Goal: Task Accomplishment & Management: Manage account settings

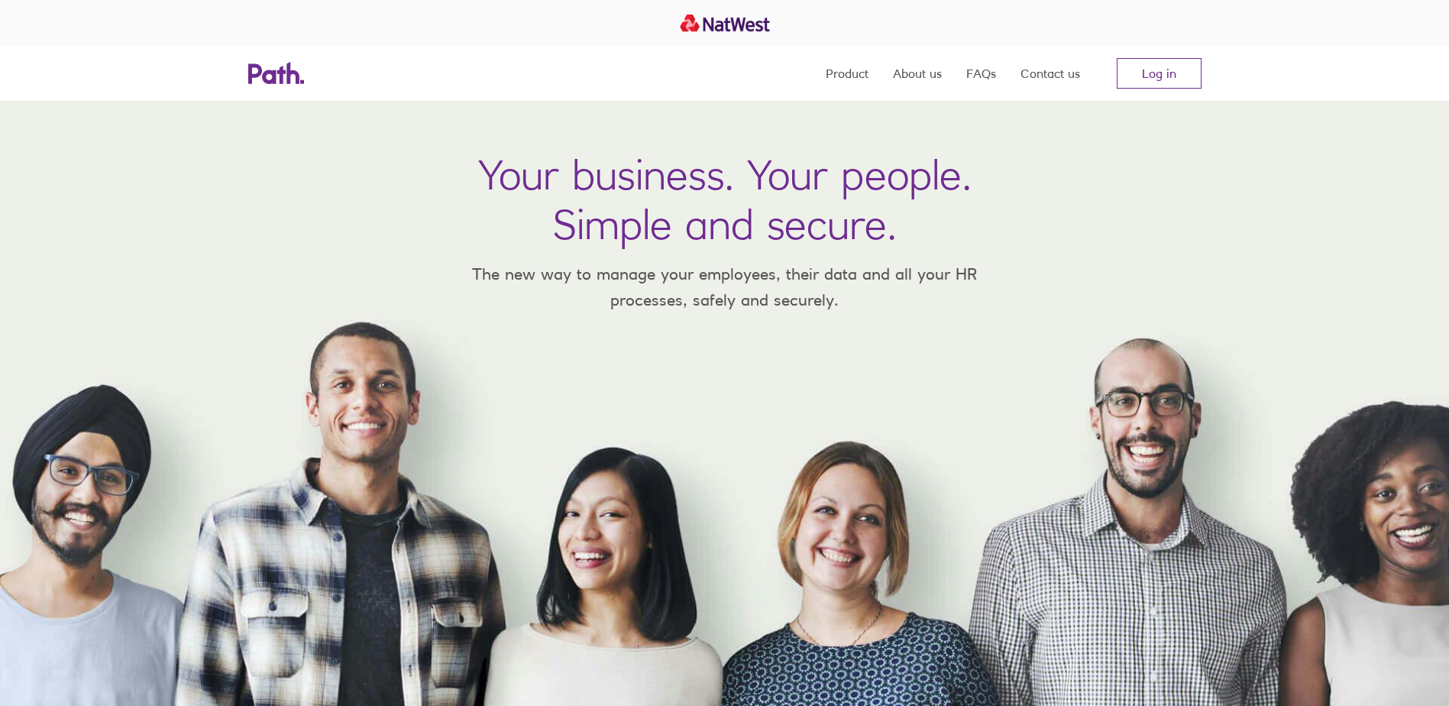
click at [1153, 73] on link "Log in" at bounding box center [1159, 73] width 85 height 31
click at [1139, 75] on link "Log in" at bounding box center [1159, 73] width 85 height 31
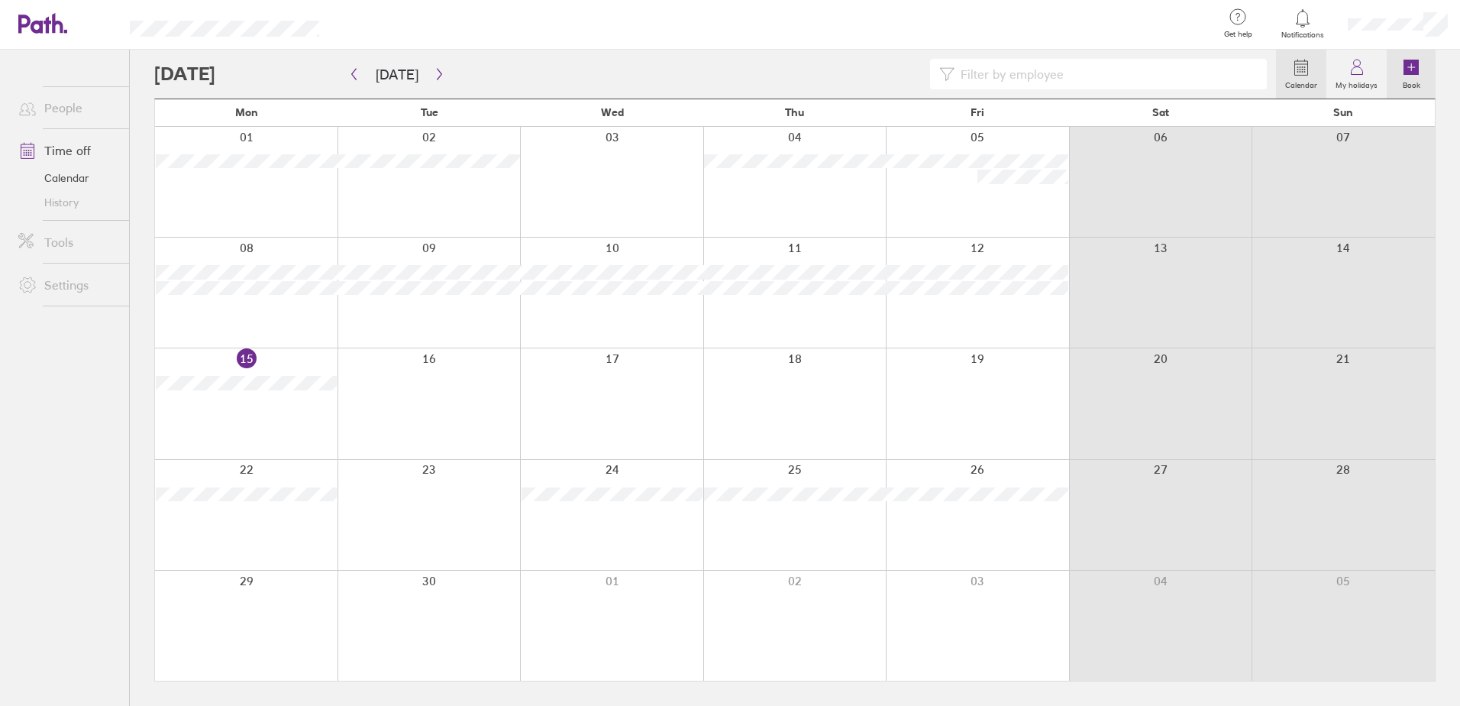
click at [1417, 76] on icon at bounding box center [1411, 67] width 18 height 18
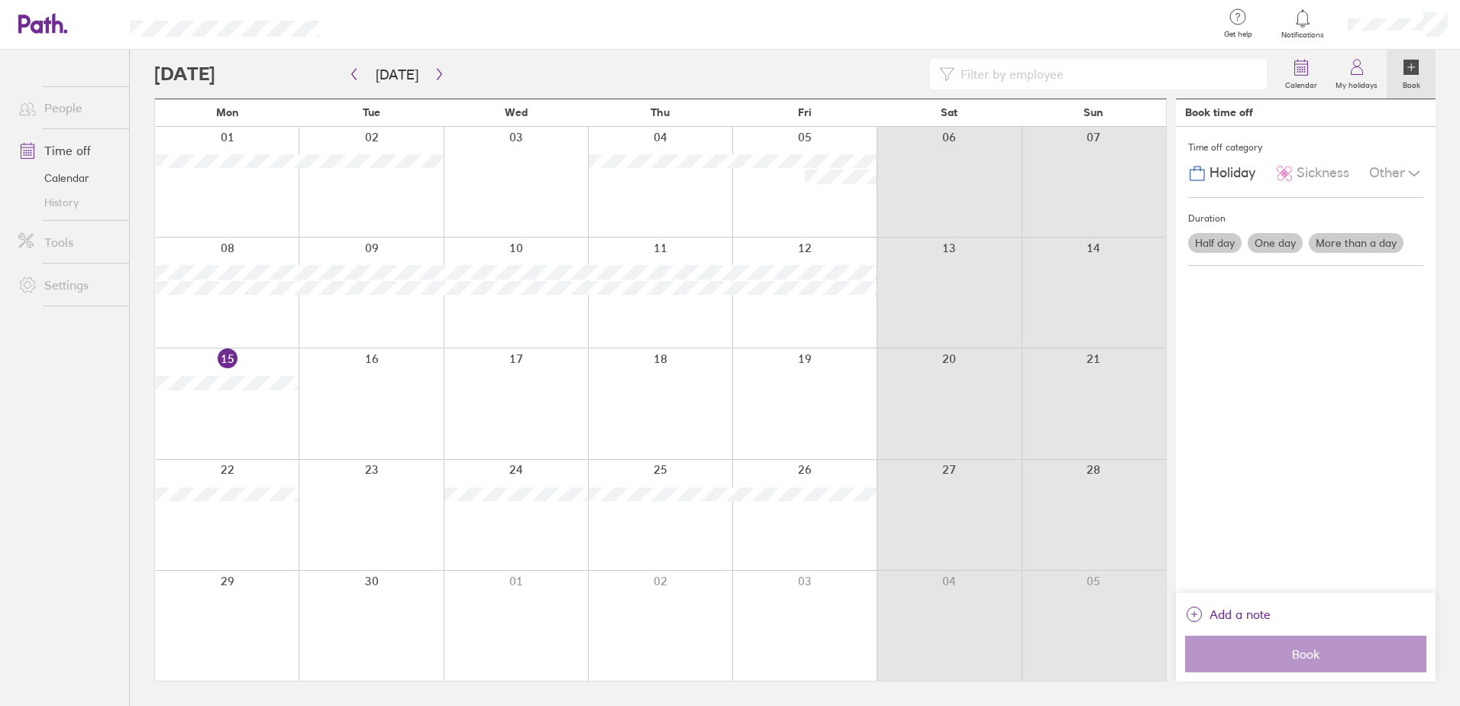
click at [1224, 244] on label "Half day" at bounding box center [1214, 243] width 53 height 20
click at [0, 0] on input "Half day" at bounding box center [0, 0] width 0 height 0
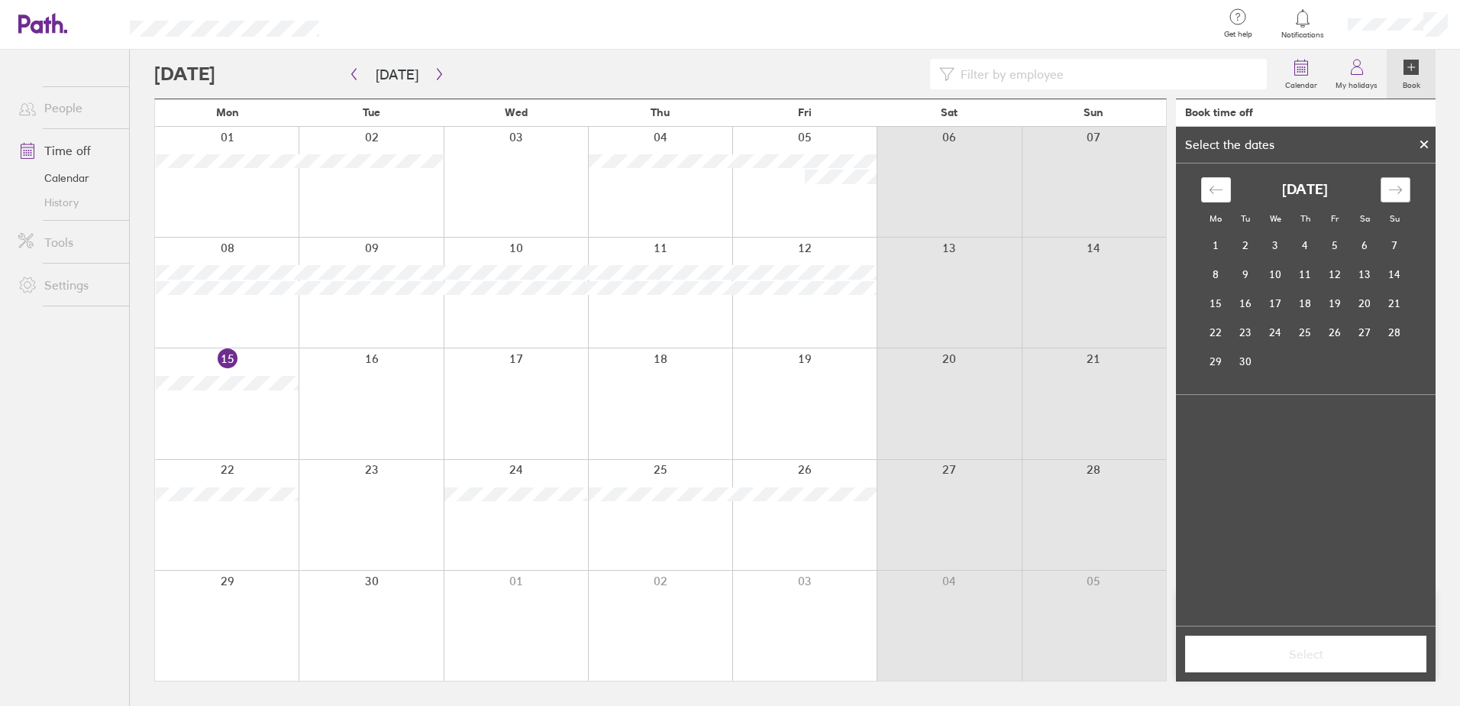
click at [1393, 187] on icon "Move forward to switch to the next month." at bounding box center [1396, 190] width 15 height 15
click at [1276, 337] on td "19" at bounding box center [1276, 332] width 30 height 29
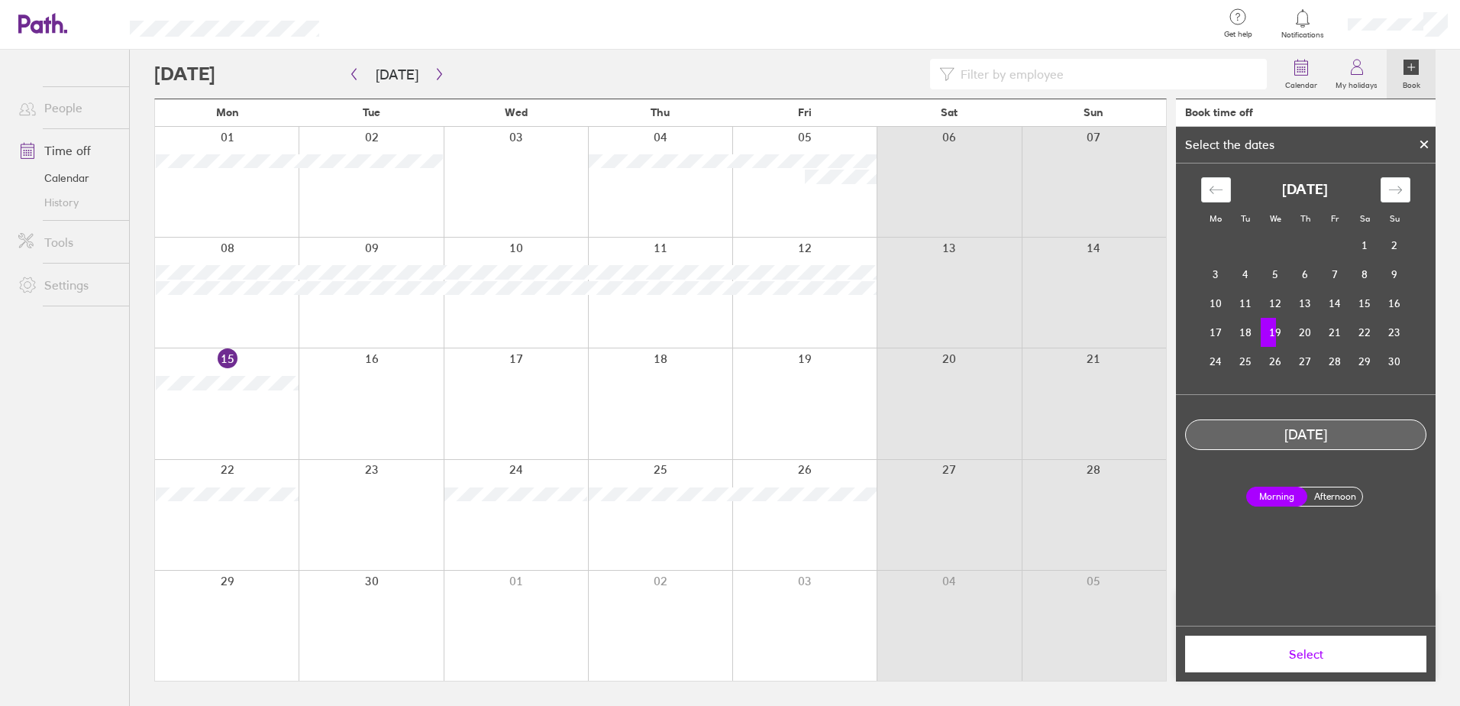
click at [1334, 496] on label "Afternoon" at bounding box center [1335, 496] width 61 height 18
click at [0, 0] on input "Afternoon" at bounding box center [0, 0] width 0 height 0
click at [1302, 650] on span "Select" at bounding box center [1306, 654] width 220 height 14
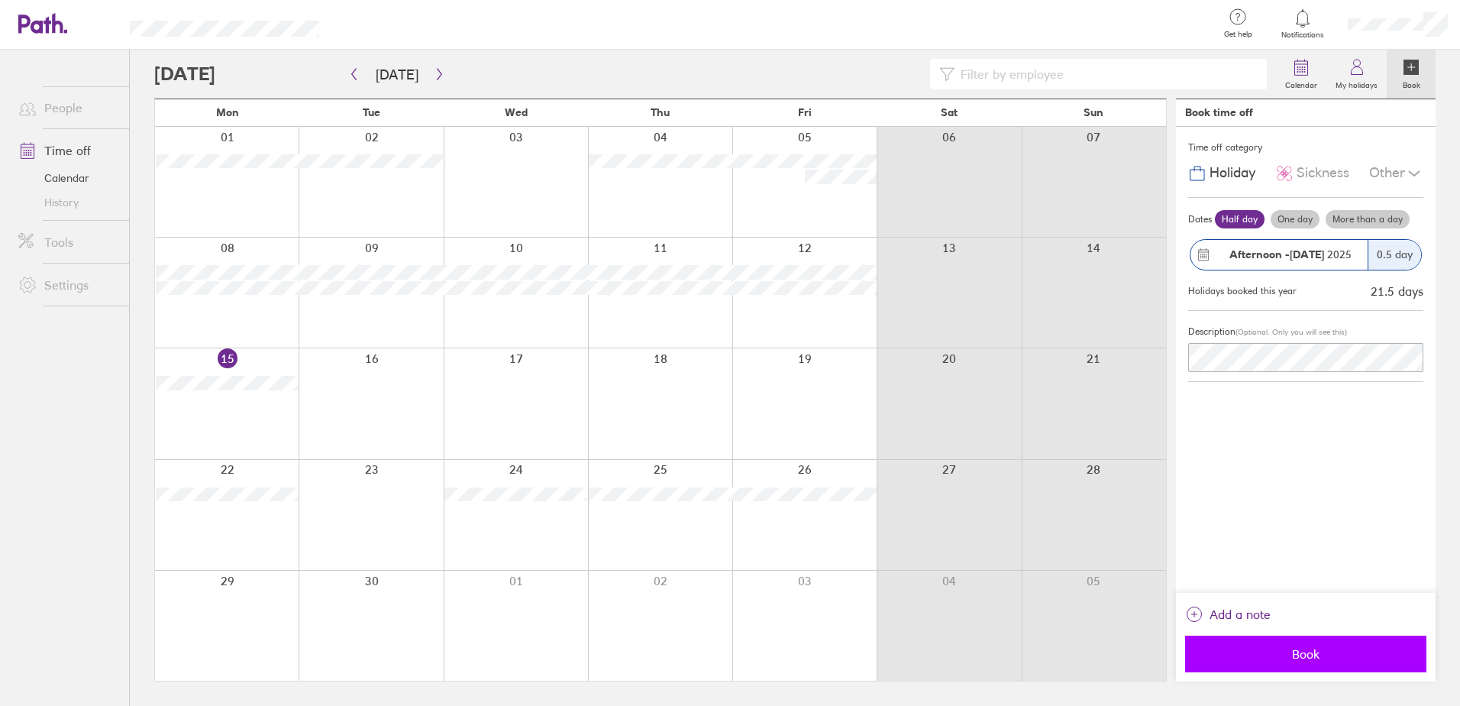
click at [1319, 654] on span "Book" at bounding box center [1306, 654] width 220 height 14
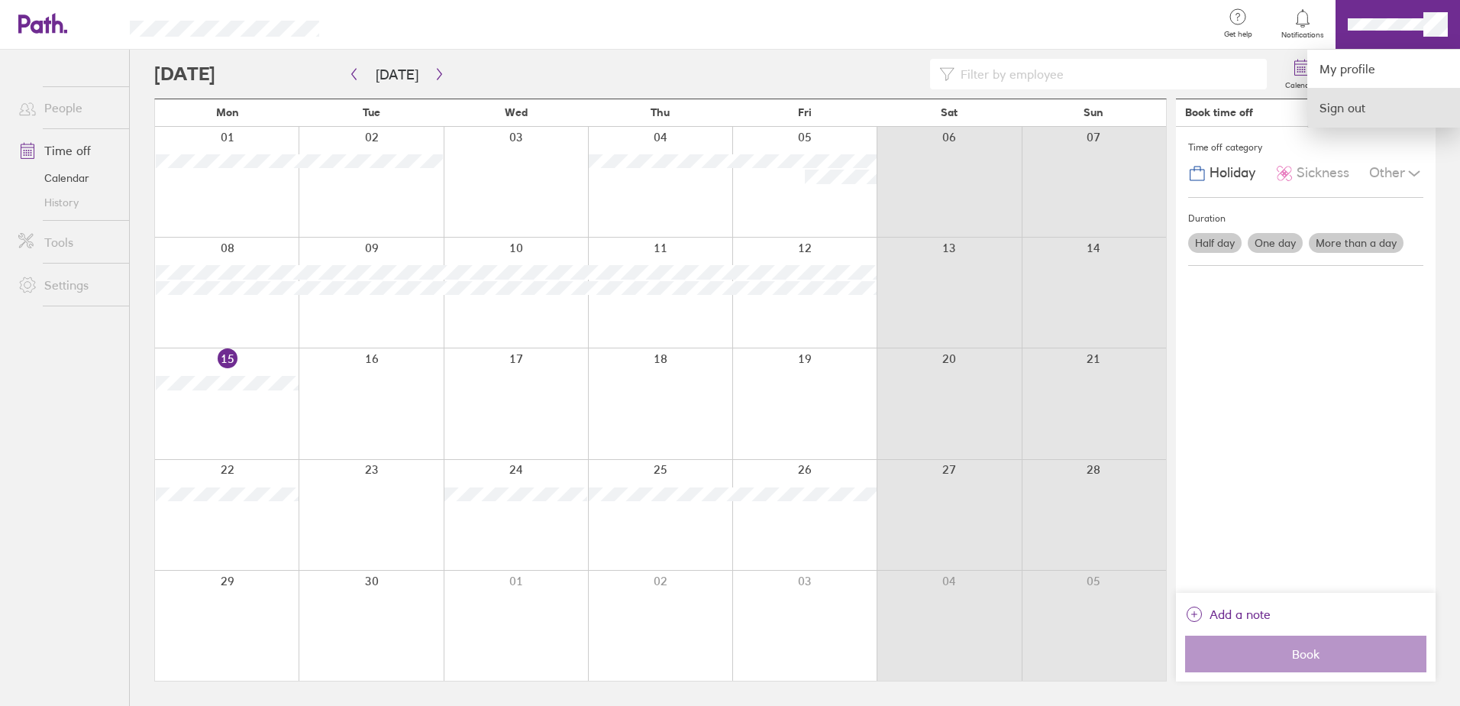
click at [1340, 109] on link "Sign out" at bounding box center [1384, 108] width 153 height 38
